Goal: Find contact information: Find contact information

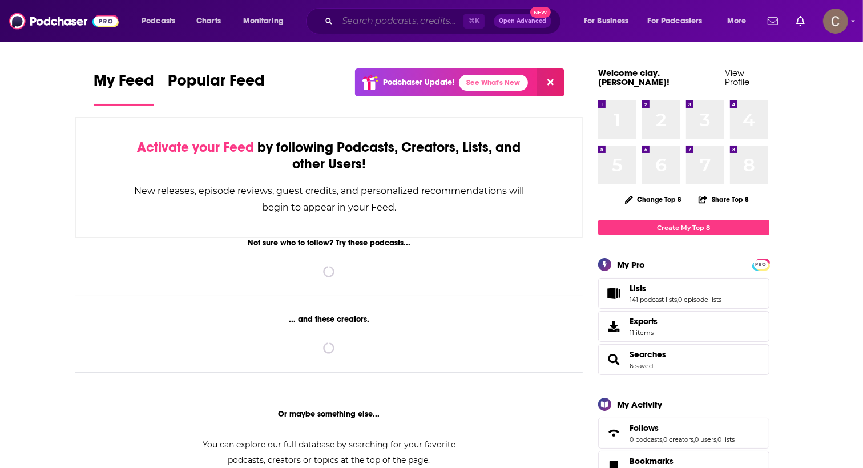
click at [376, 22] on input "Search podcasts, credits, & more..." at bounding box center [400, 21] width 126 height 18
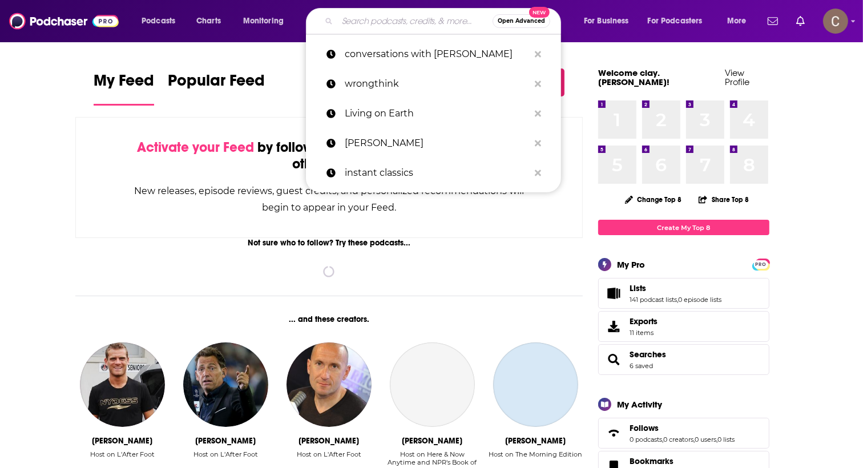
paste input "IHIP News"
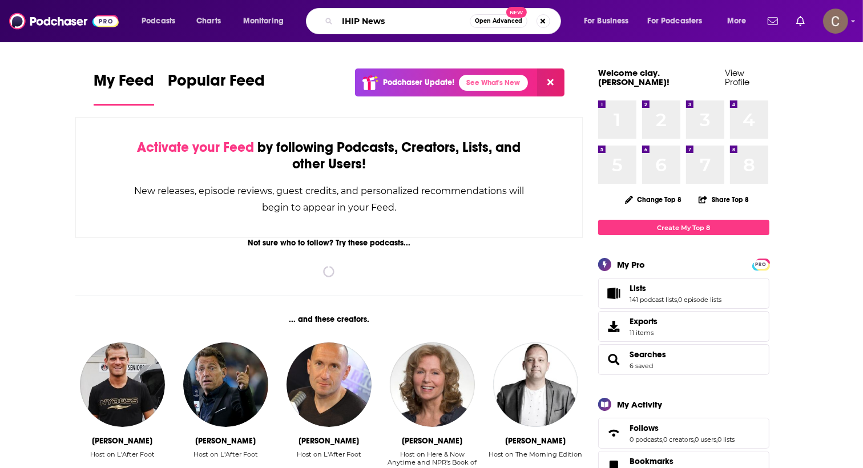
type input "IHIP News"
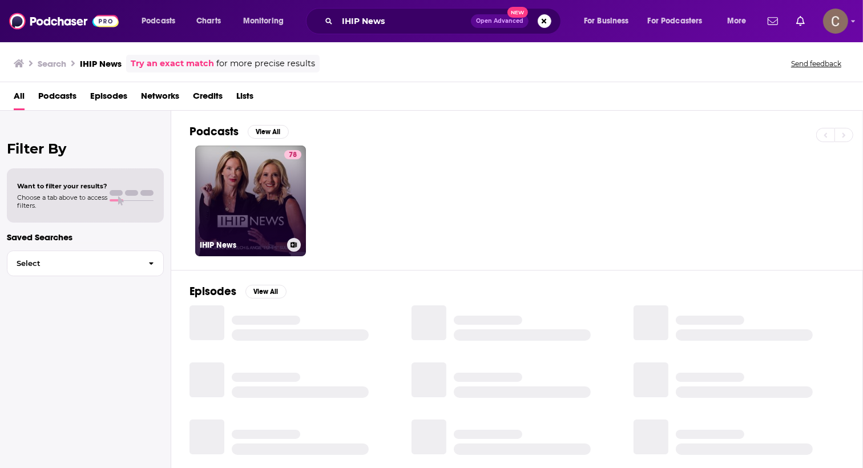
click at [235, 190] on link "78 IHIP News" at bounding box center [250, 201] width 111 height 111
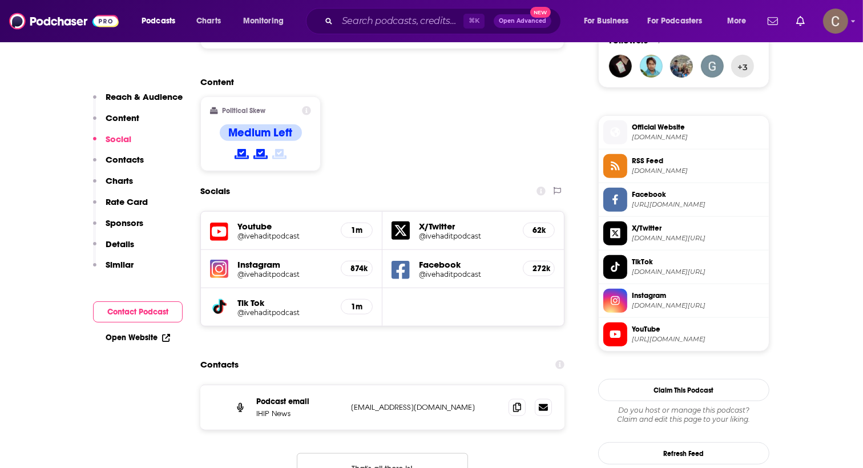
scroll to position [861, 0]
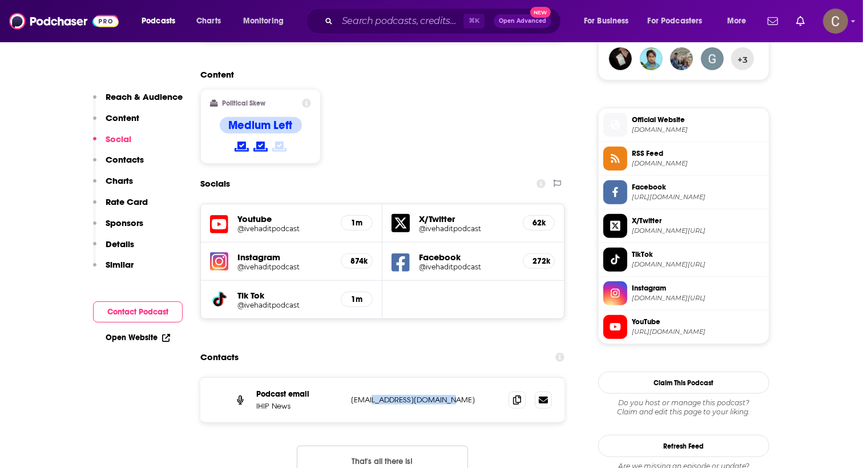
drag, startPoint x: 455, startPoint y: 351, endPoint x: 368, endPoint y: 351, distance: 86.8
click at [368, 395] on p "[EMAIL_ADDRESS][DOMAIN_NAME]" at bounding box center [425, 400] width 148 height 10
copy p "[DOMAIN_NAME]"
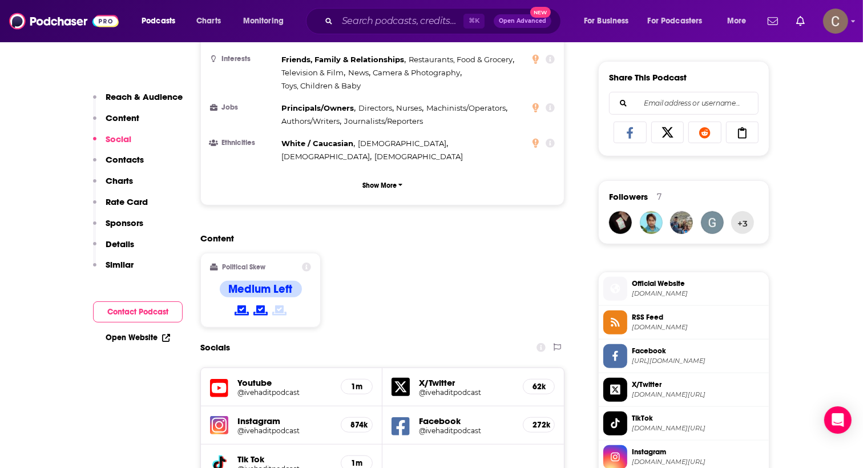
scroll to position [643, 0]
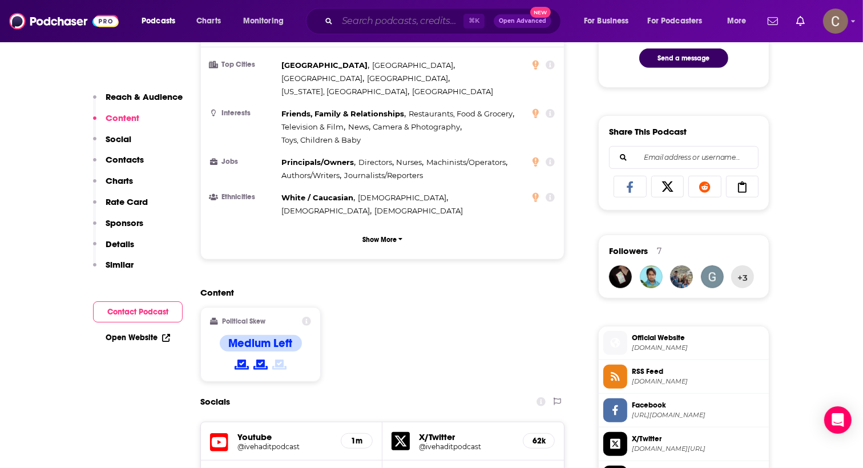
click at [347, 15] on input "Search podcasts, credits, & more..." at bounding box center [400, 21] width 126 height 18
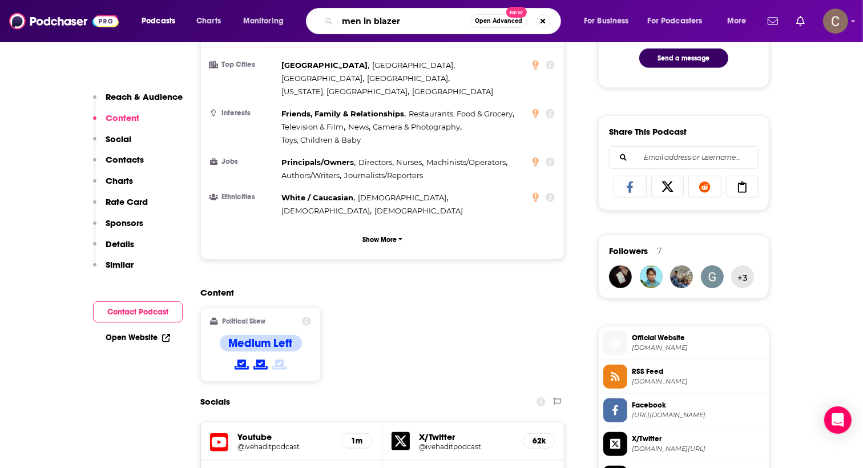
type input "men in blazers"
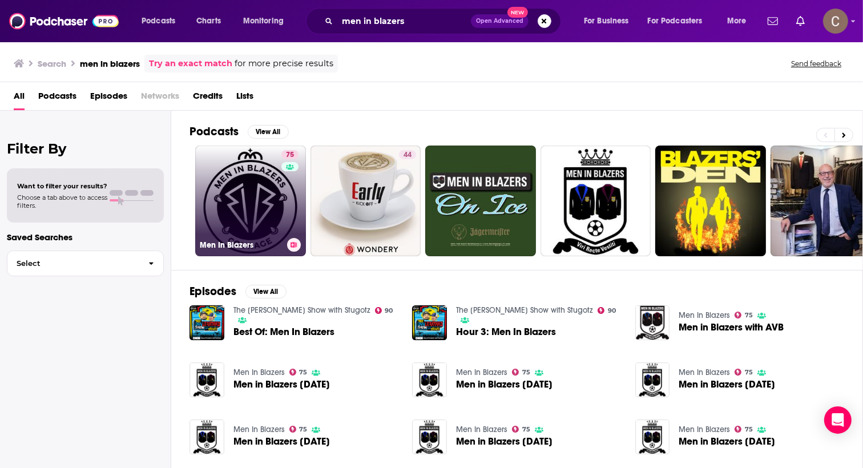
click at [244, 214] on link "75 Men In Blazers" at bounding box center [250, 201] width 111 height 111
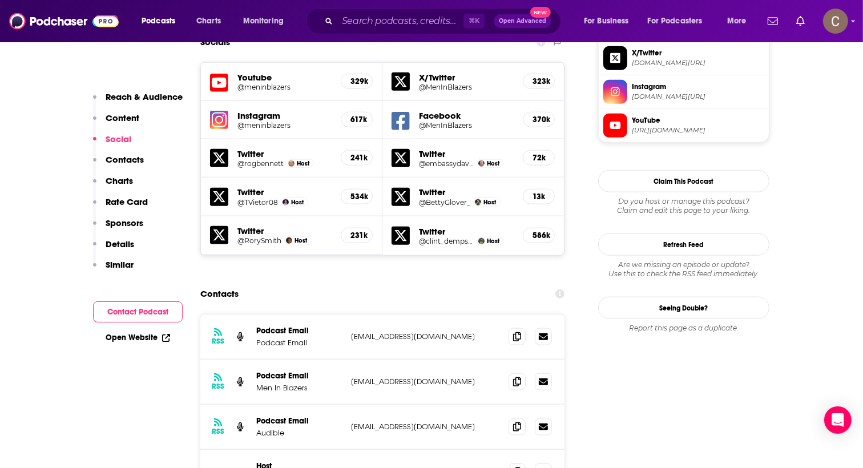
scroll to position [1033, 0]
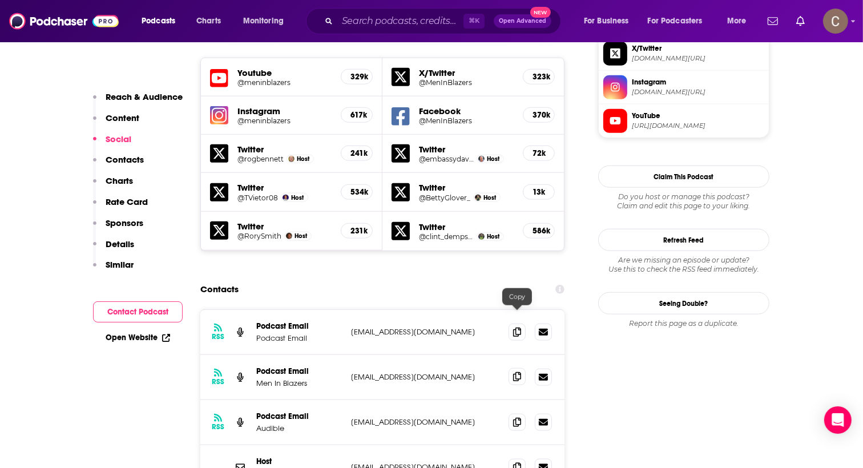
click at [523, 368] on span at bounding box center [517, 376] width 17 height 17
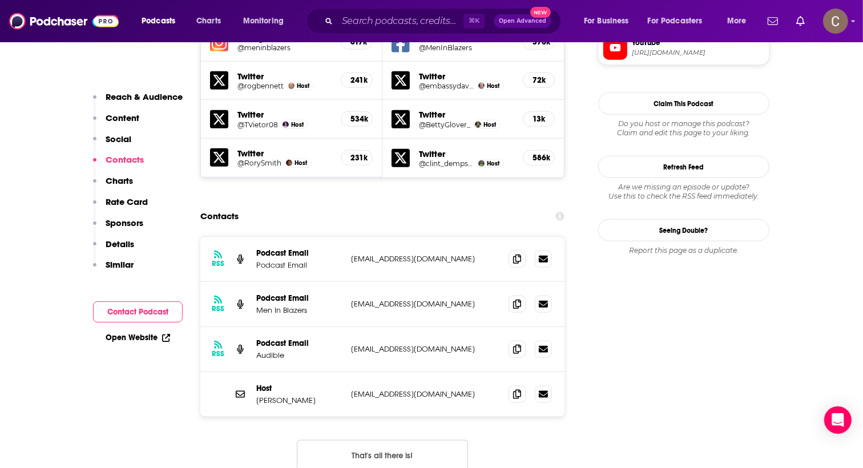
scroll to position [1125, 0]
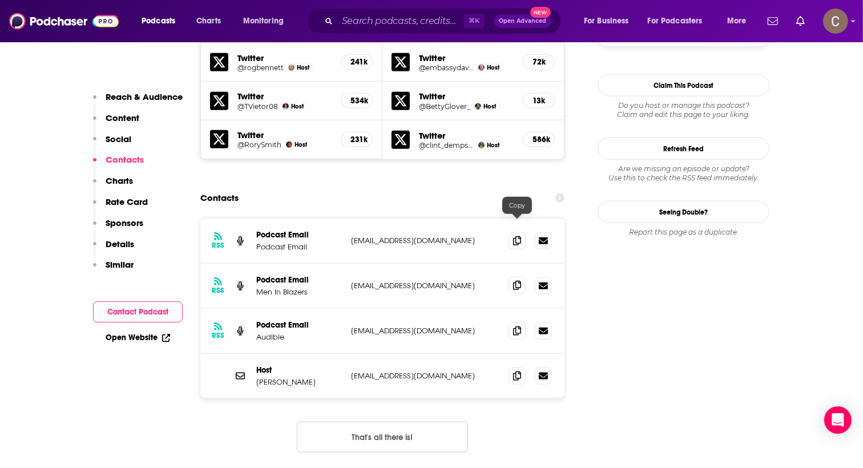
click at [516, 281] on icon at bounding box center [517, 285] width 8 height 9
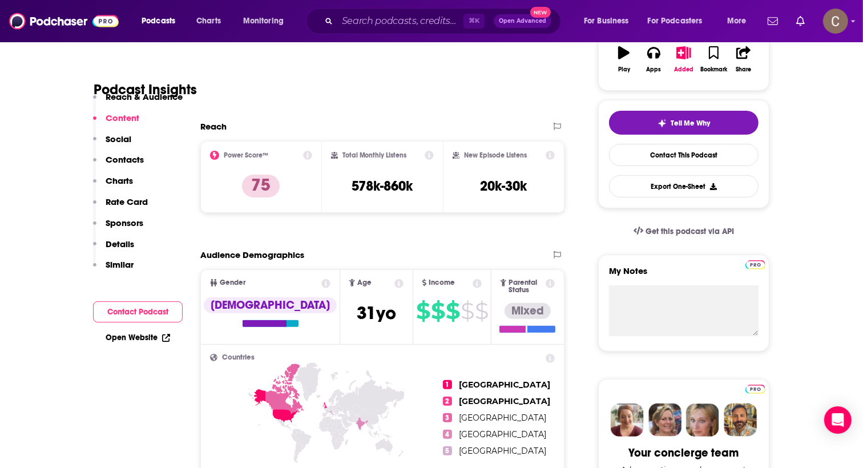
scroll to position [0, 0]
